Goal: Task Accomplishment & Management: Use online tool/utility

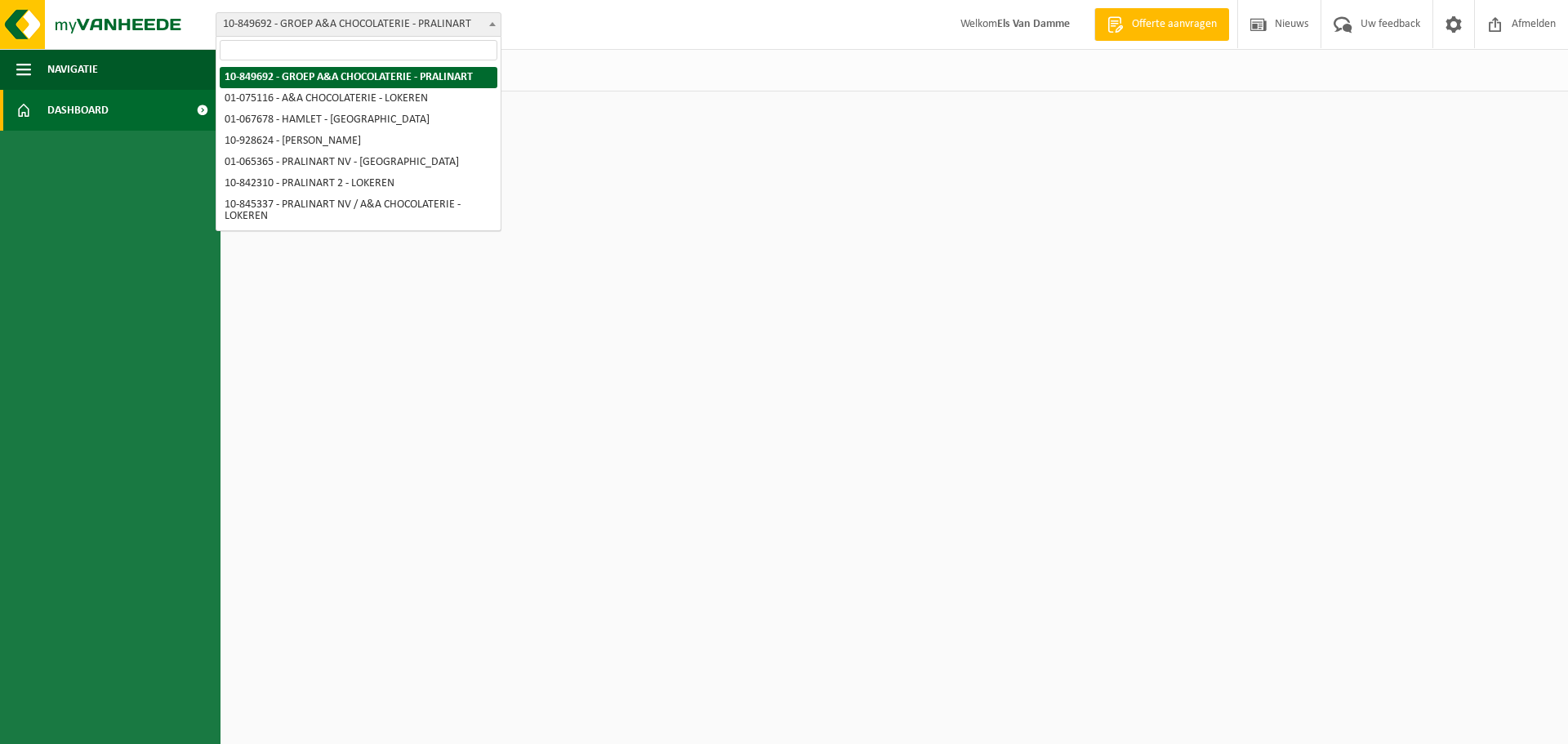
click at [480, 30] on span "10-849692 - GROEP A&A CHOCOLATERIE - PRALINART" at bounding box center [358, 24] width 284 height 23
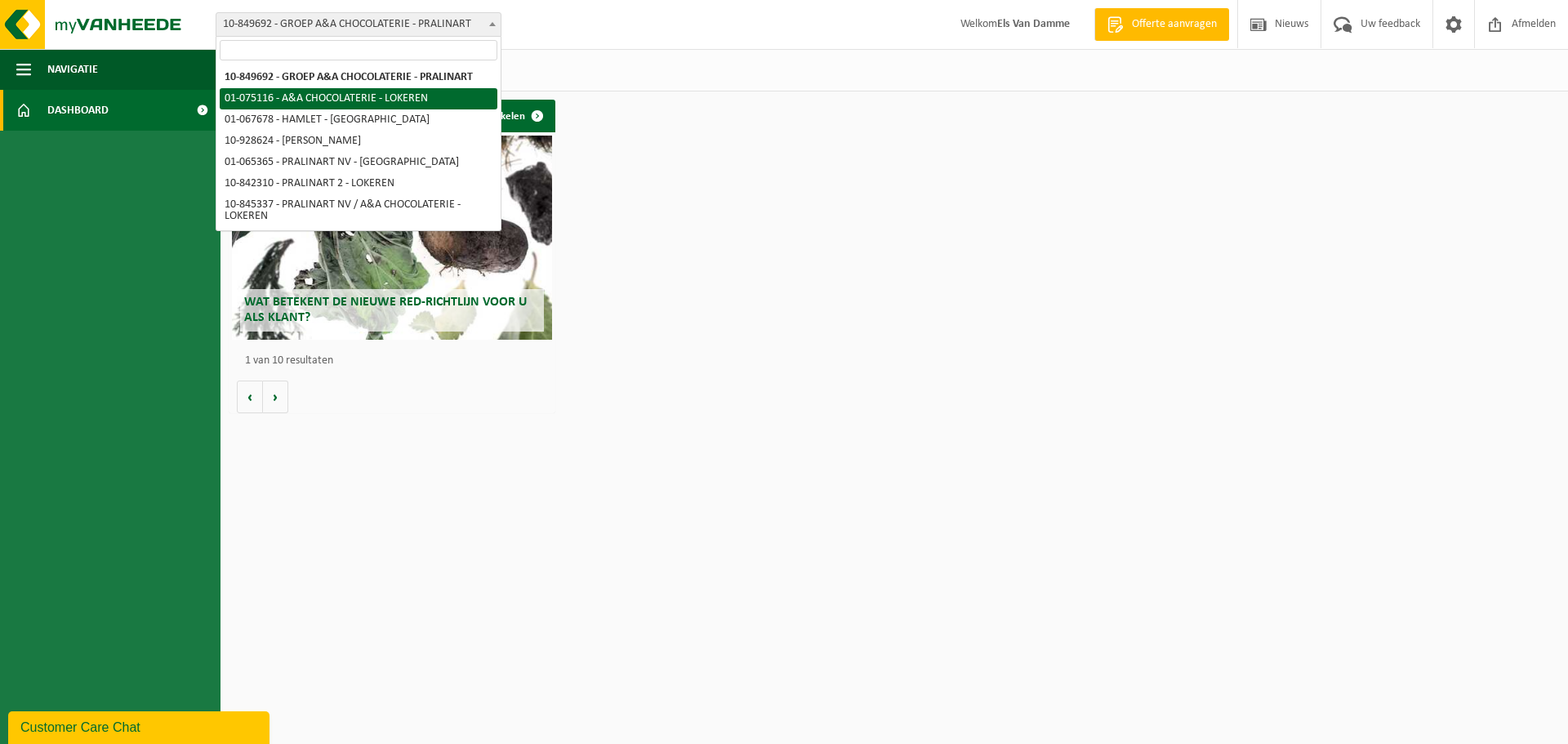
select select "528"
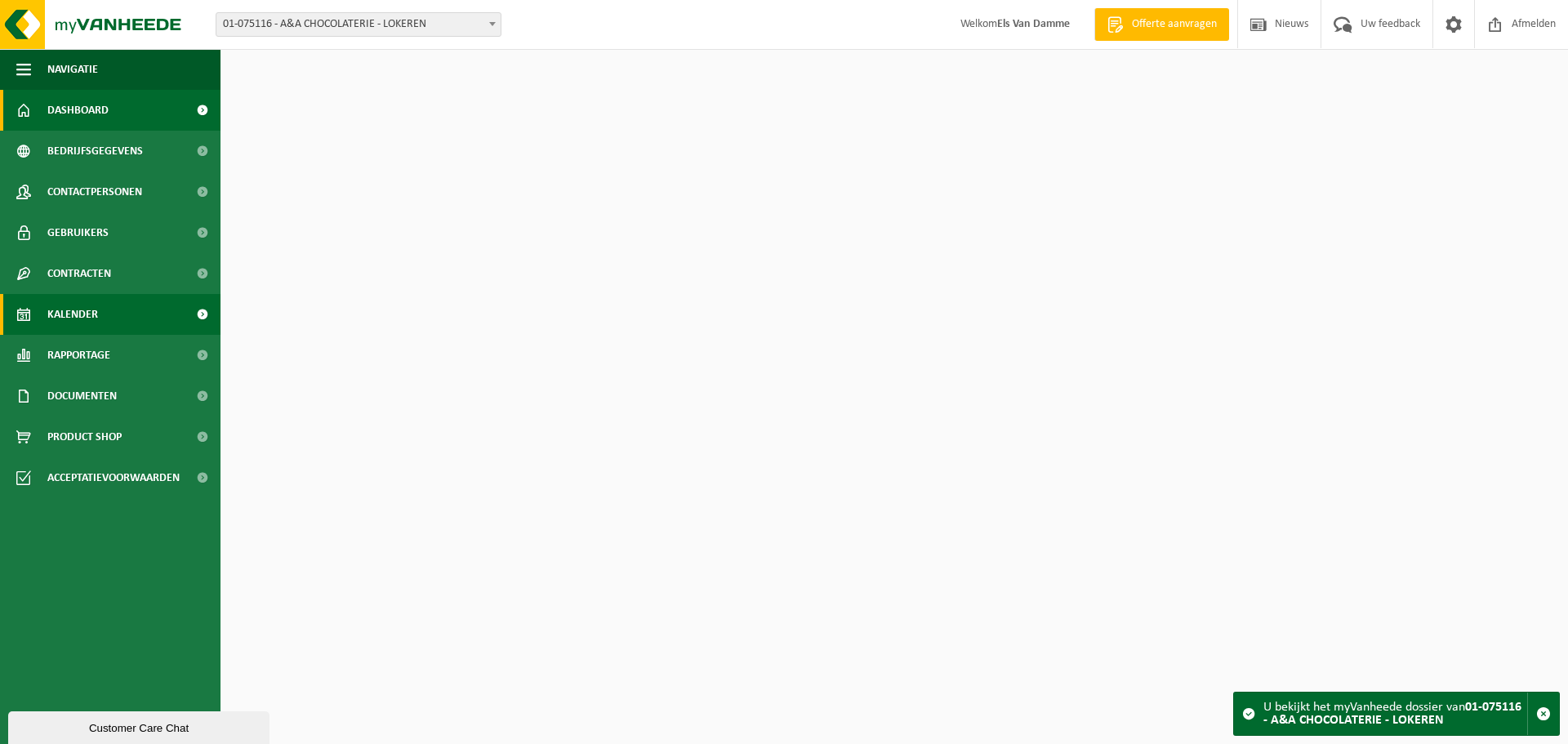
click at [90, 313] on span "Kalender" at bounding box center [73, 314] width 51 height 41
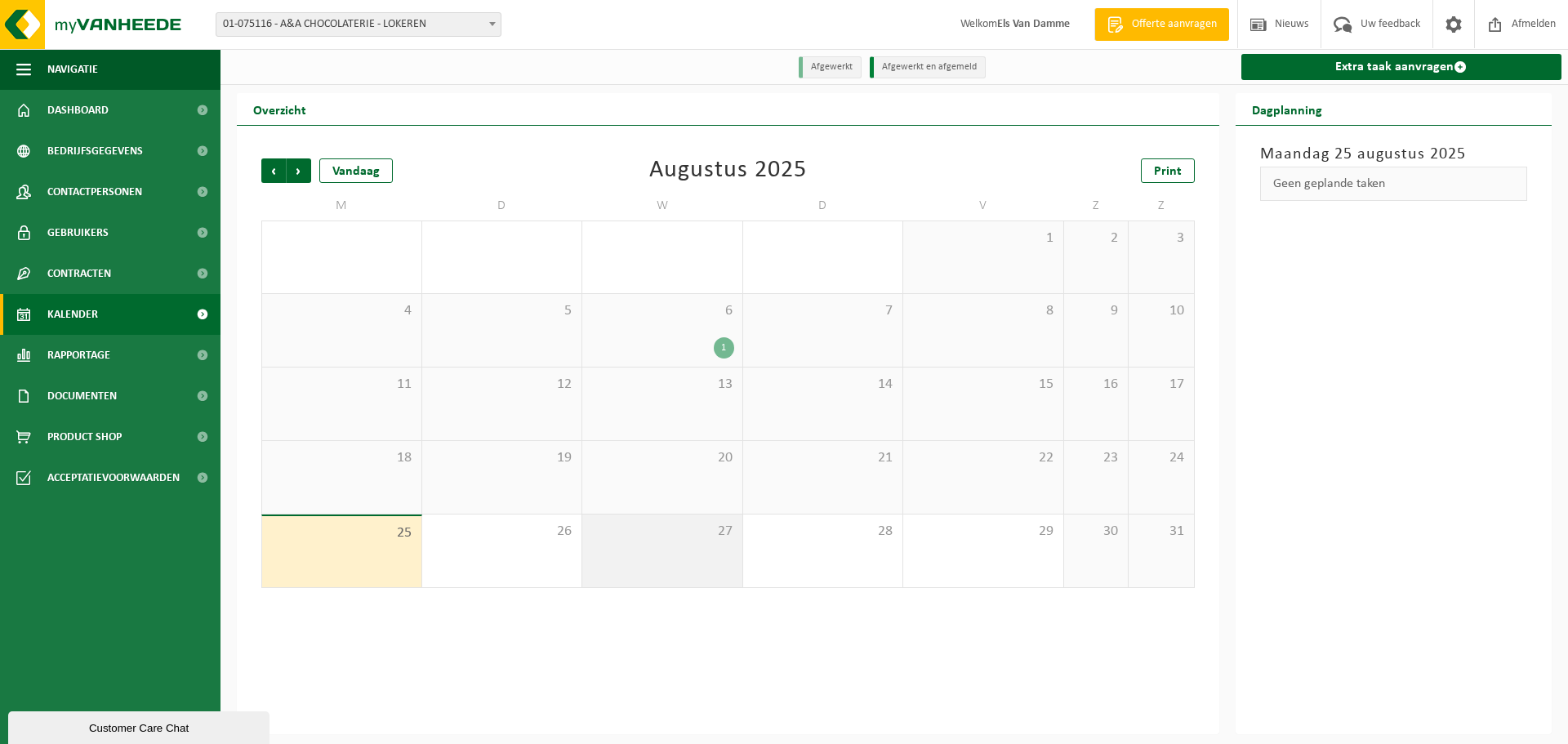
click at [682, 560] on div "27" at bounding box center [662, 550] width 160 height 72
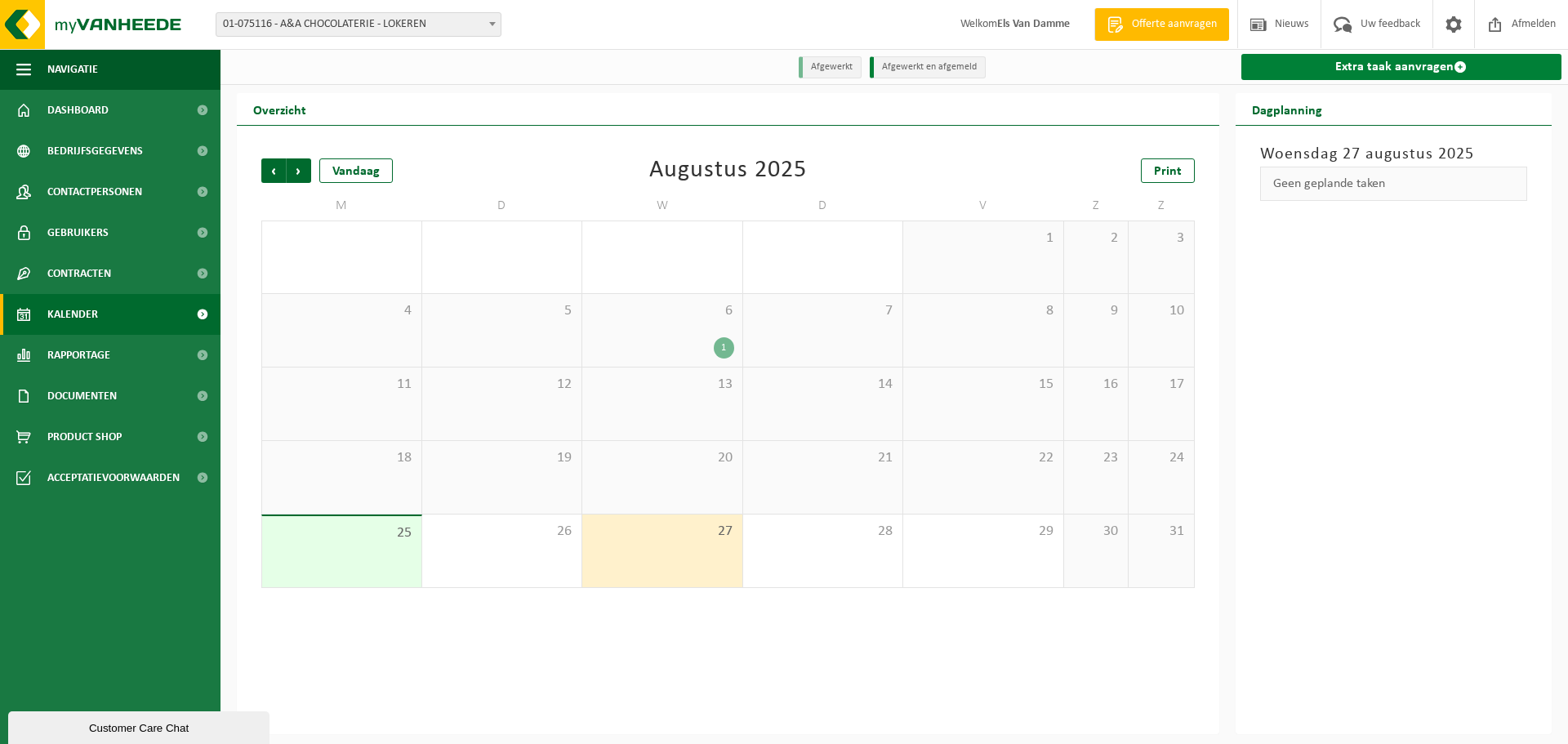
click at [1388, 70] on link "Extra taak aanvragen" at bounding box center [1401, 67] width 321 height 26
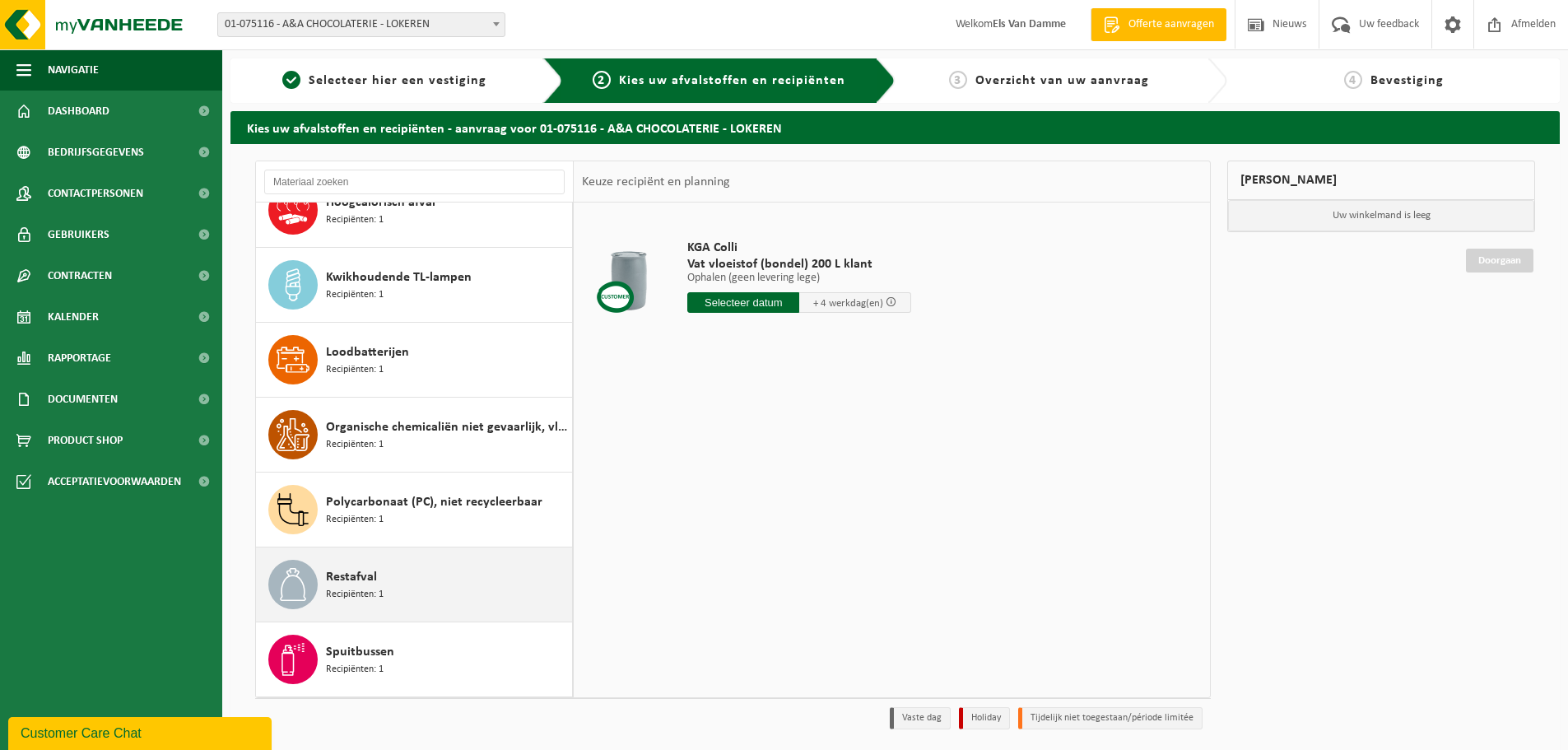
click at [467, 584] on div "Restafval Recipiënten: 1" at bounding box center [446, 585] width 242 height 49
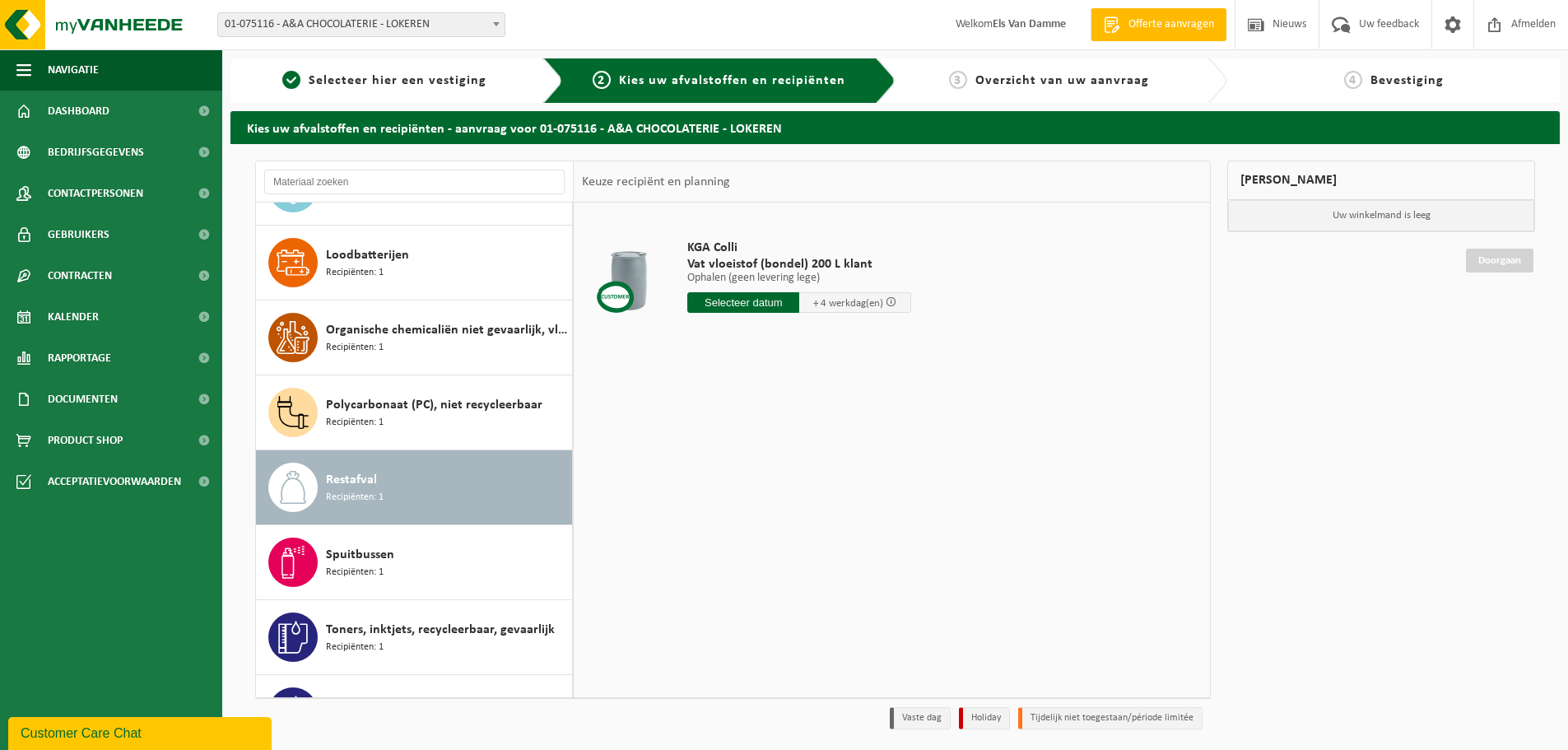
scroll to position [553, 0]
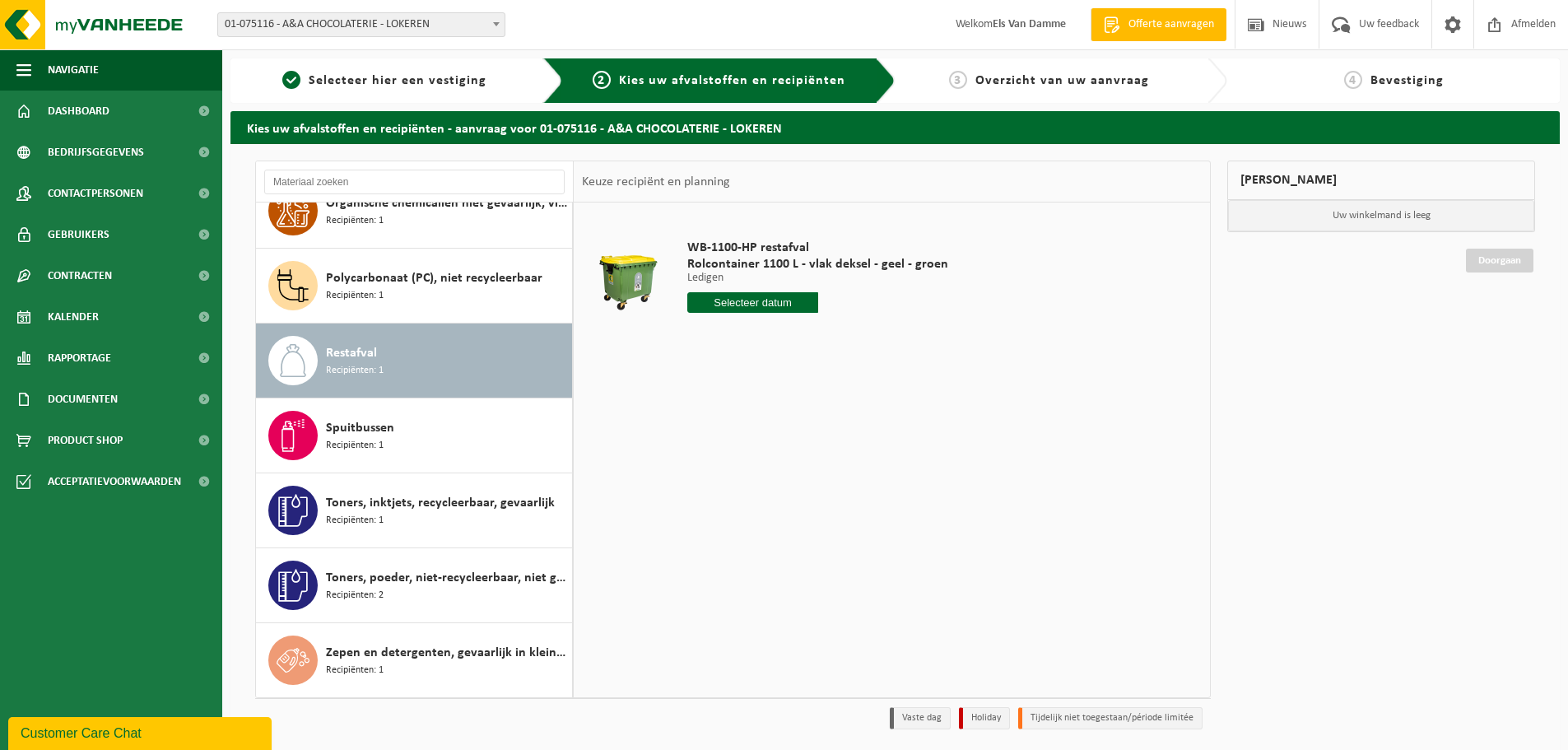
click at [783, 302] on input "text" at bounding box center [753, 302] width 131 height 20
click at [763, 505] on div "27" at bounding box center [761, 501] width 29 height 26
type input "Van 2025-08-27"
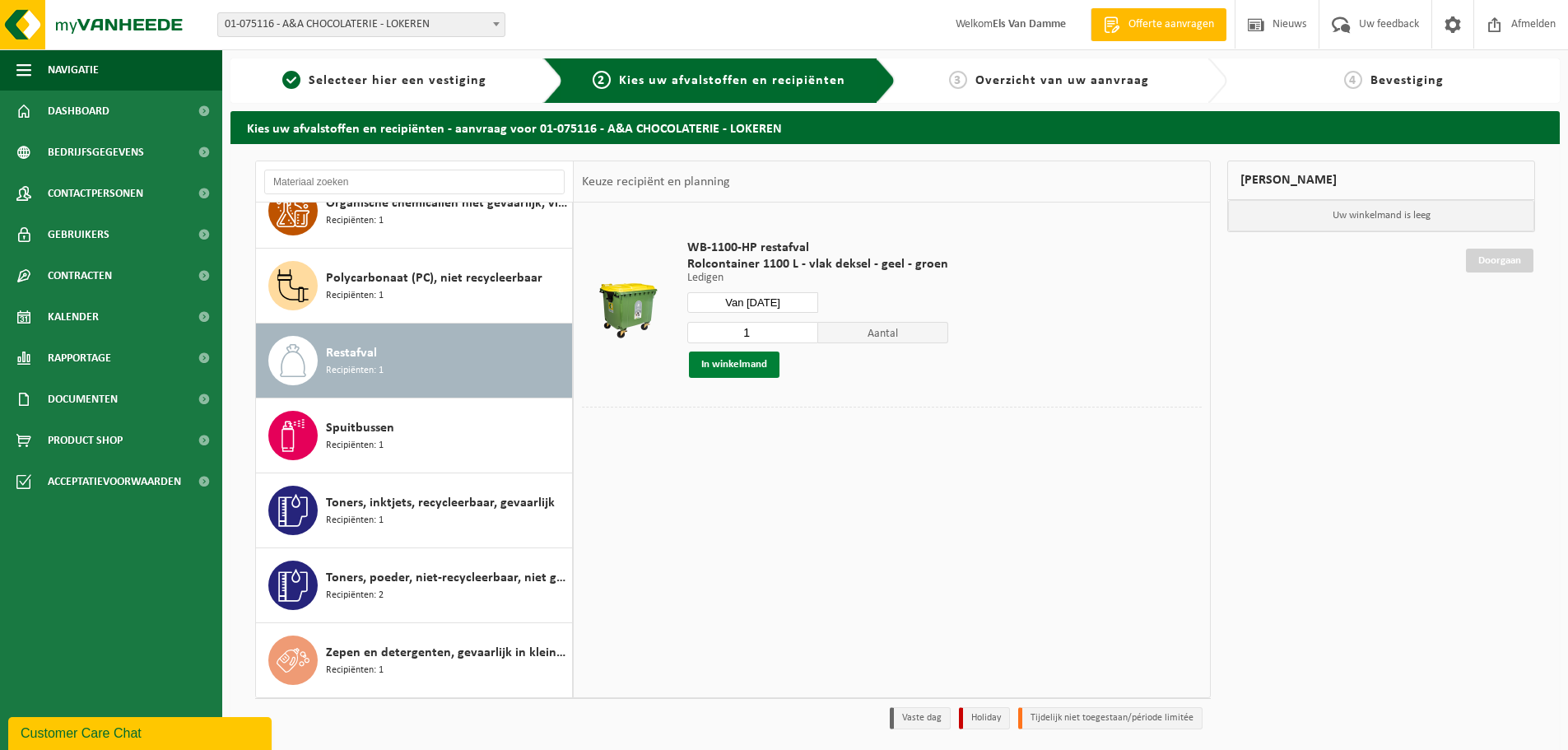
click at [759, 366] on button "In winkelmand" at bounding box center [734, 364] width 91 height 26
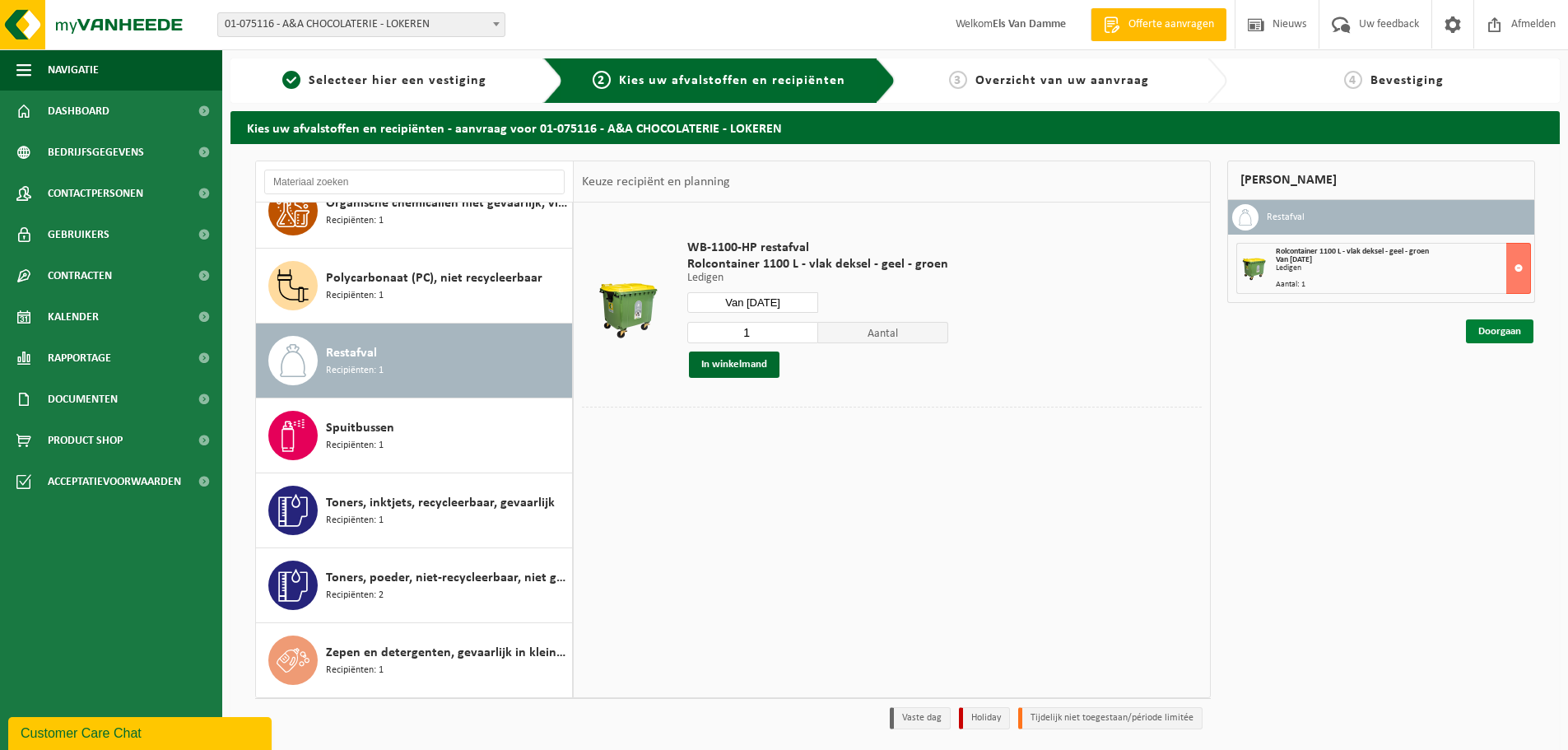
click at [1496, 335] on link "Doorgaan" at bounding box center [1499, 331] width 68 height 24
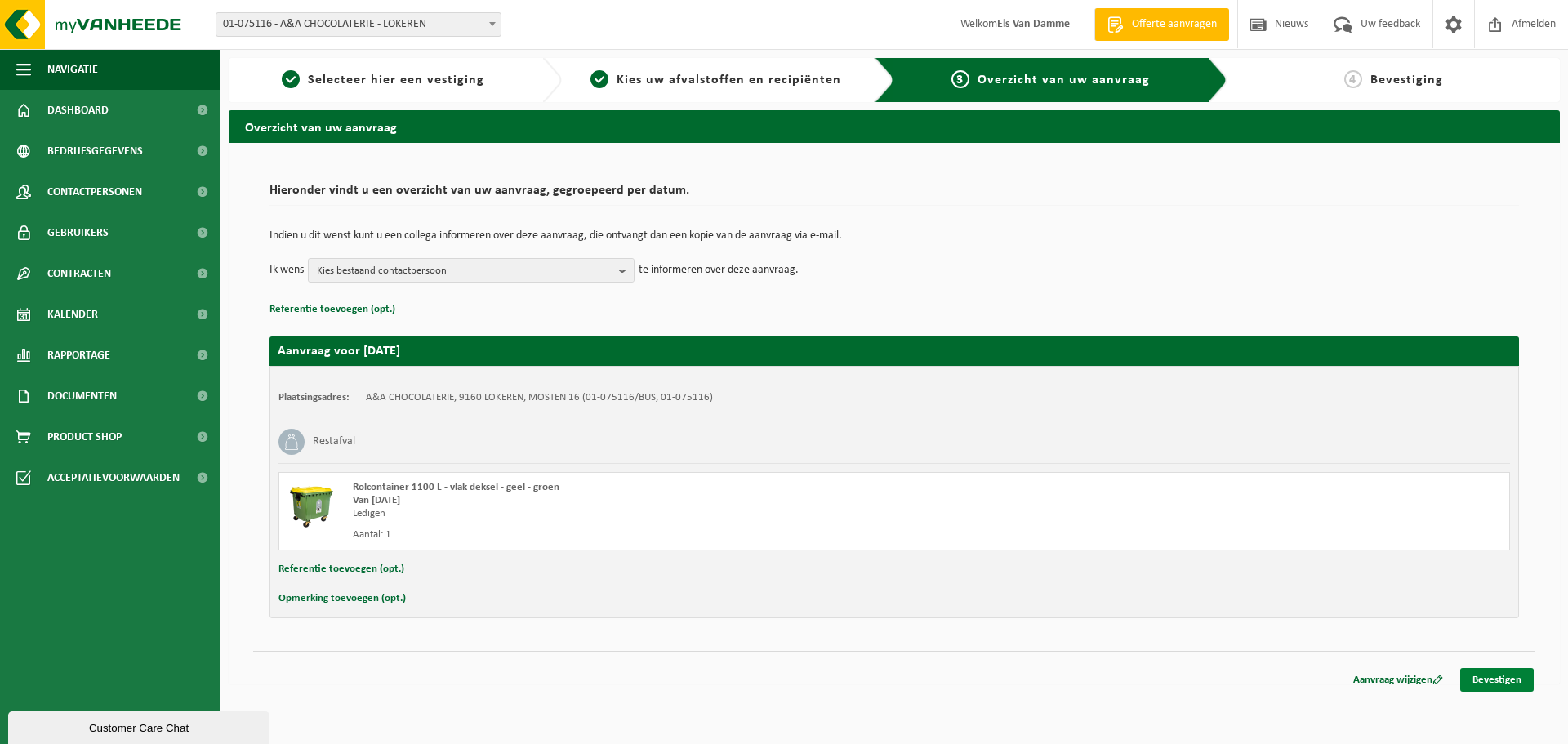
click at [1499, 677] on link "Bevestigen" at bounding box center [1497, 679] width 73 height 24
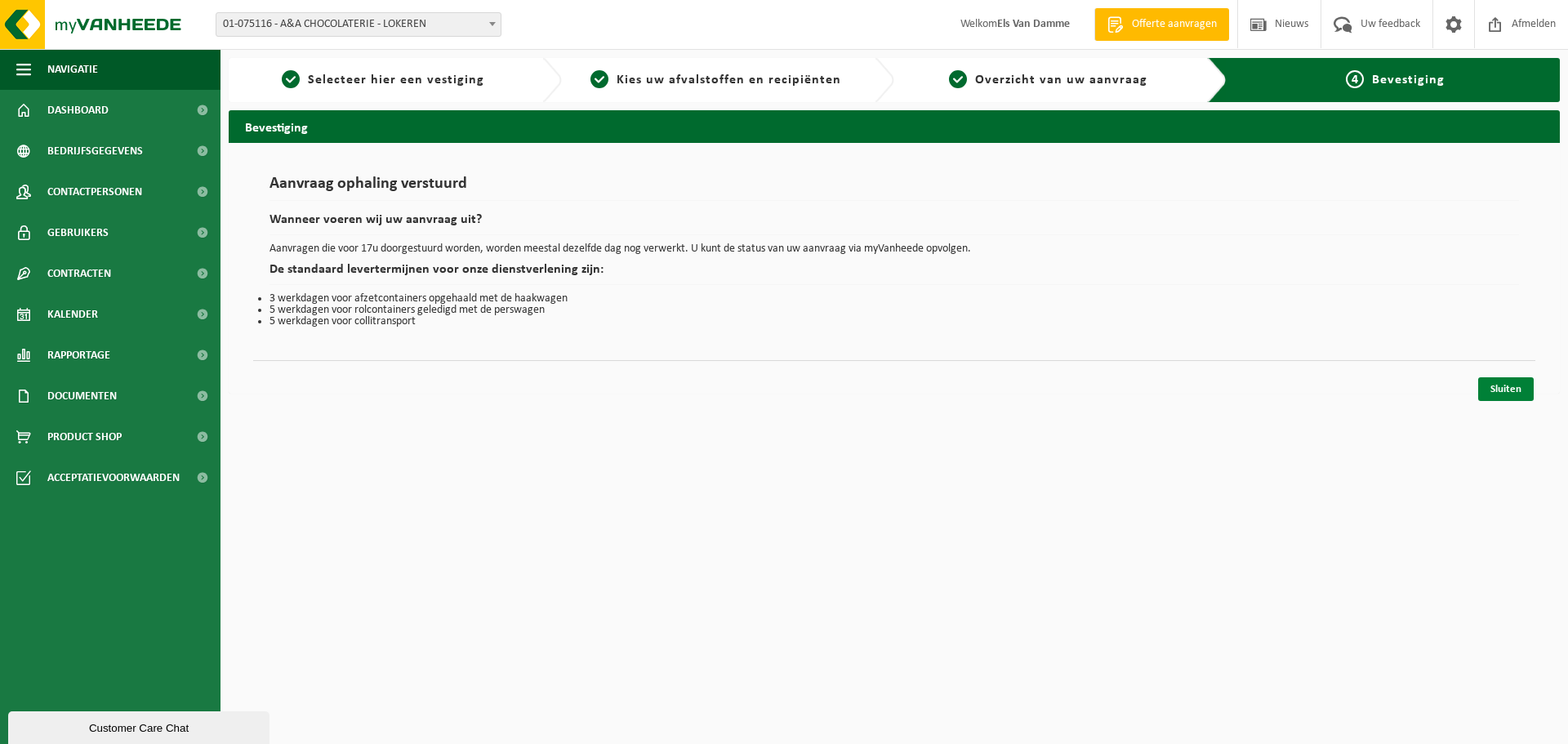
click at [1514, 381] on link "Sluiten" at bounding box center [1506, 389] width 56 height 24
